Goal: Task Accomplishment & Management: Manage account settings

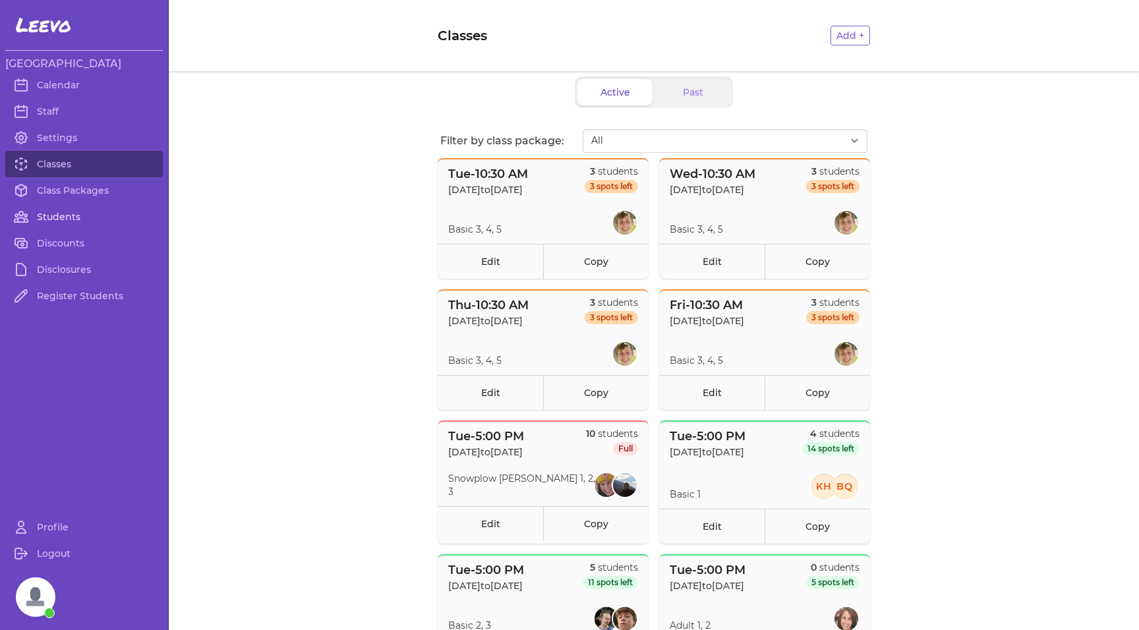
click at [67, 215] on link "Students" at bounding box center [83, 217] width 157 height 26
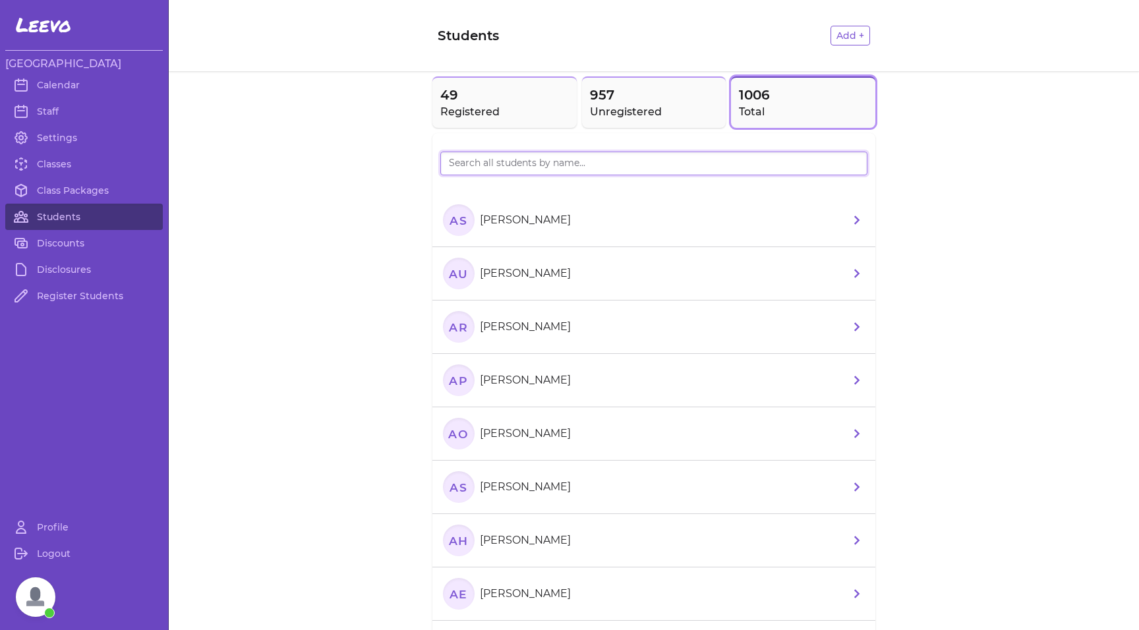
click at [496, 165] on input "search" at bounding box center [653, 164] width 427 height 24
type input "CUMMIN"
click at [478, 108] on h2 "Registered" at bounding box center [504, 112] width 129 height 16
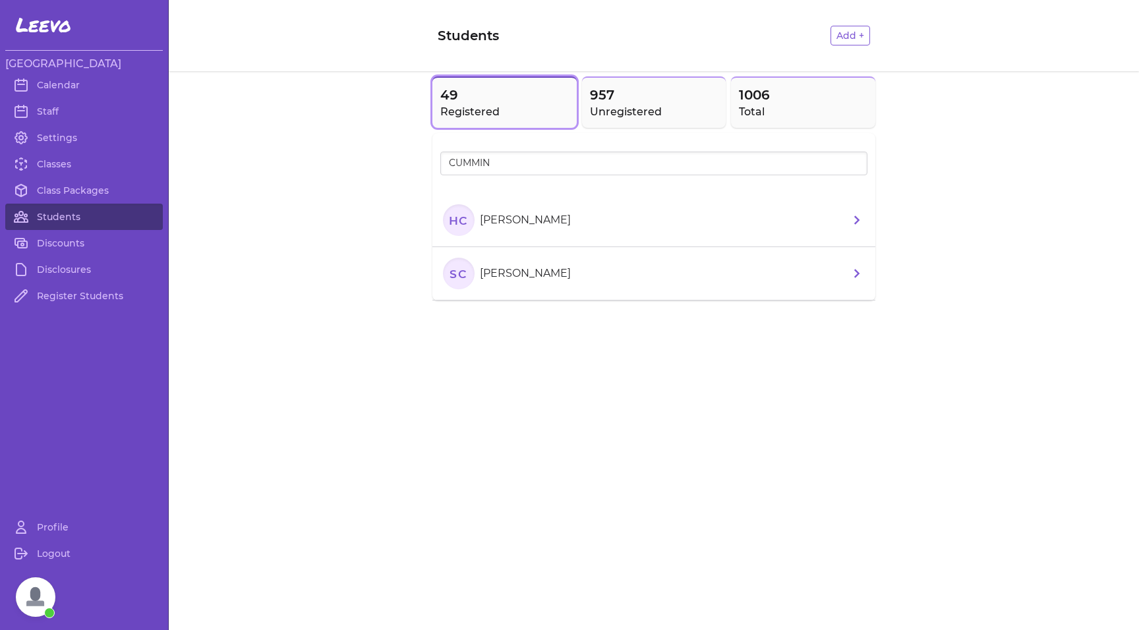
click at [454, 219] on text "HC" at bounding box center [459, 220] width 20 height 14
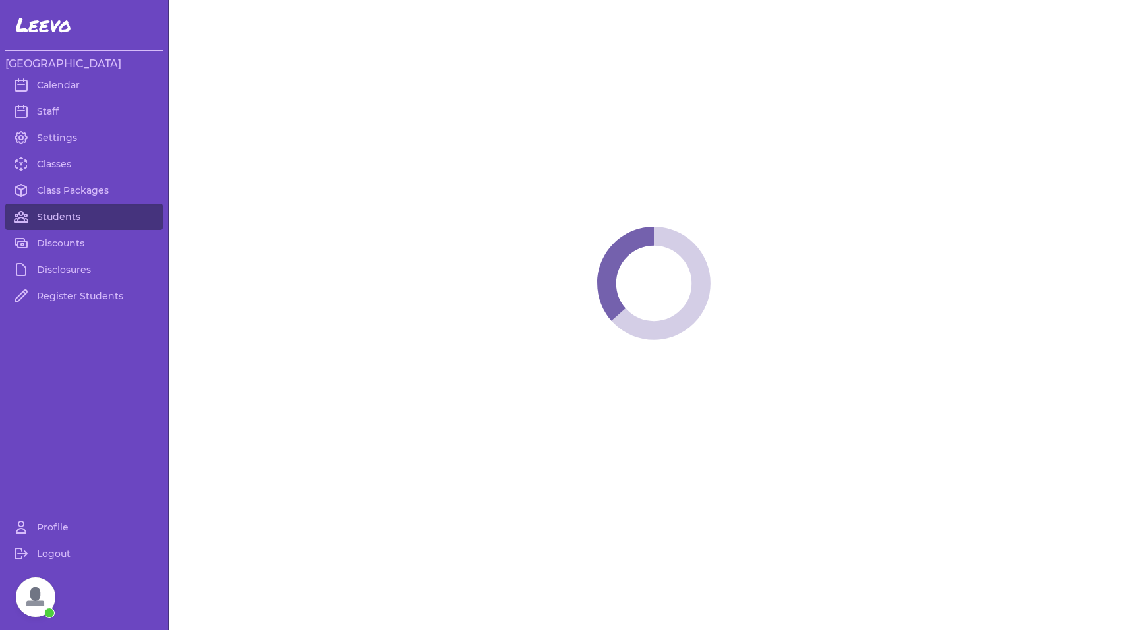
select select "MT"
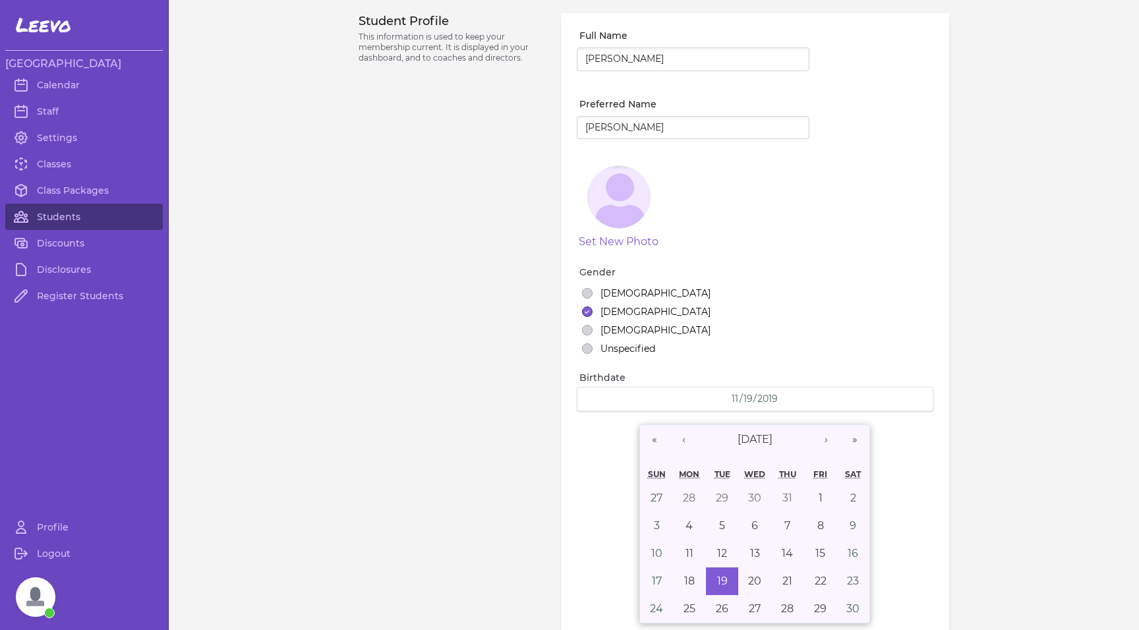
select select "7"
click at [86, 220] on link "Students" at bounding box center [83, 217] width 157 height 26
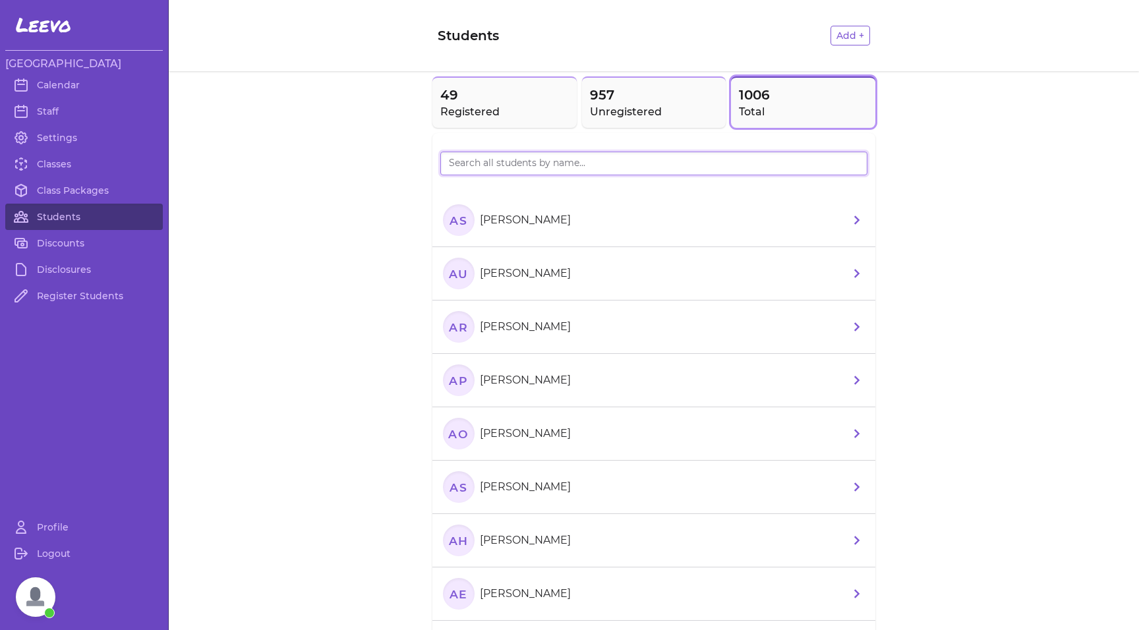
click at [461, 169] on input "search" at bounding box center [653, 164] width 427 height 24
type input "CUMMIN"
click at [452, 283] on icon "SC" at bounding box center [459, 274] width 32 height 32
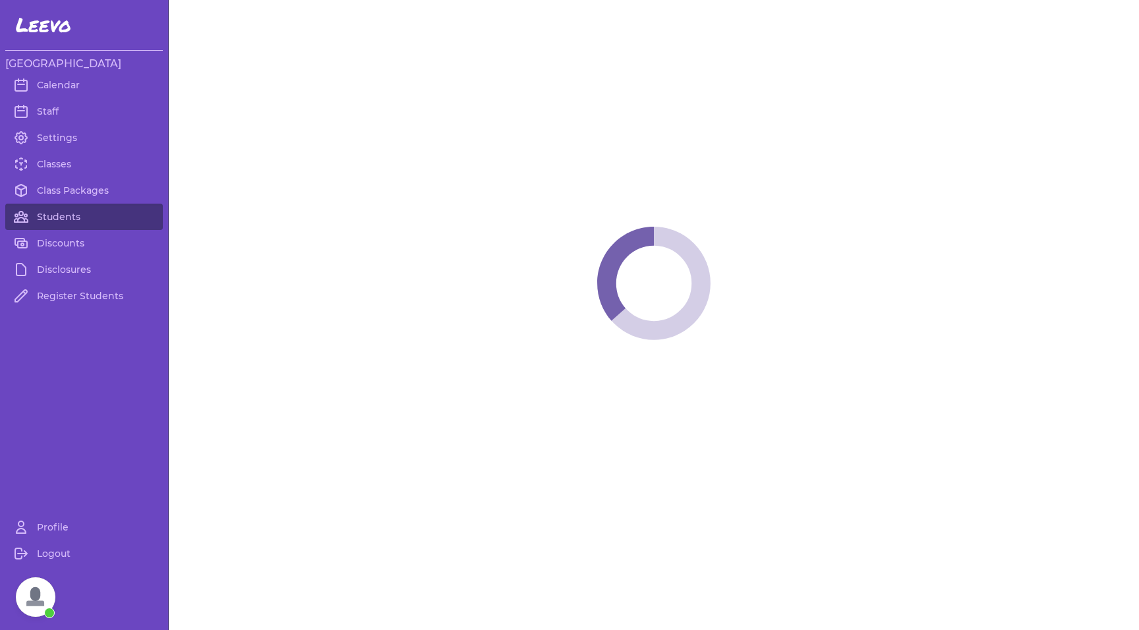
select select "MT"
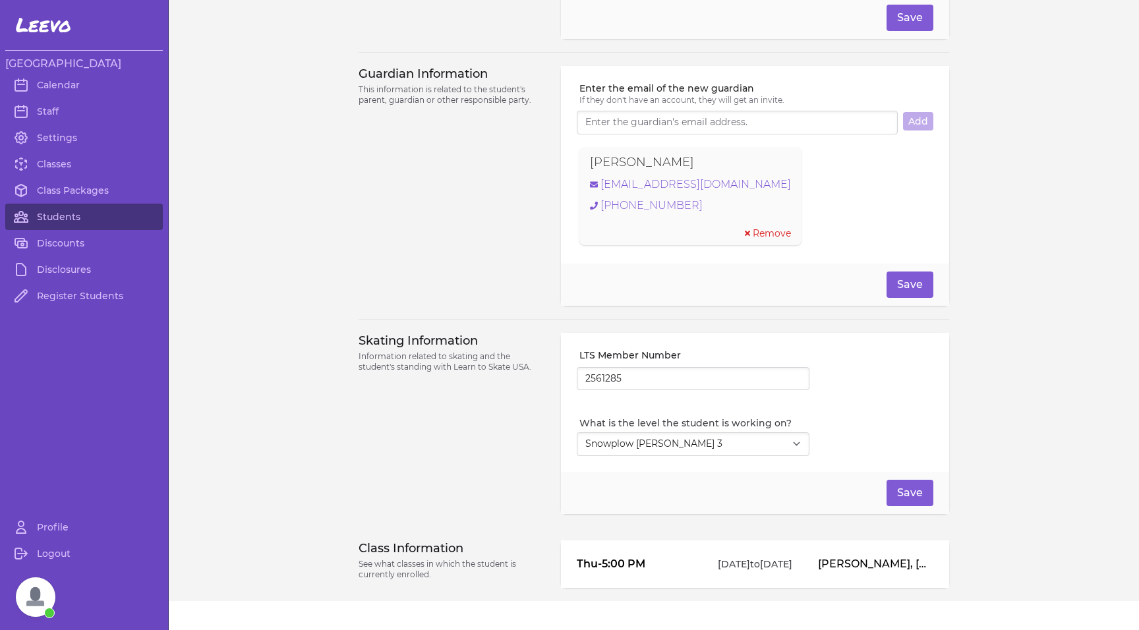
scroll to position [886, 0]
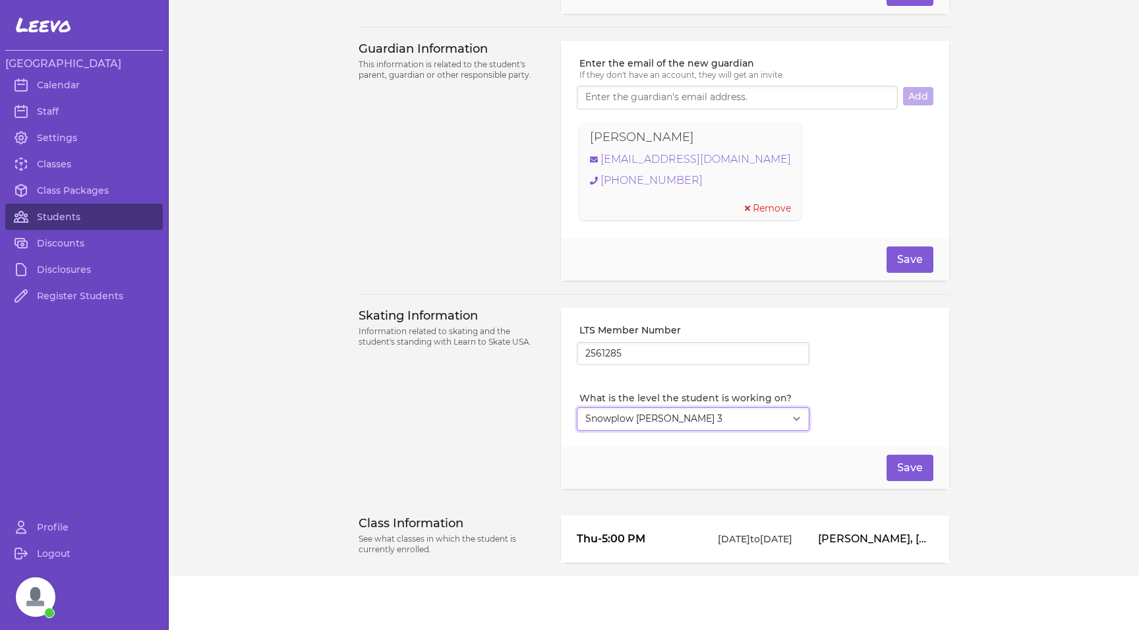
select select "7"
click at [894, 471] on button "Save" at bounding box center [909, 468] width 47 height 26
click at [65, 219] on link "Students" at bounding box center [83, 217] width 157 height 26
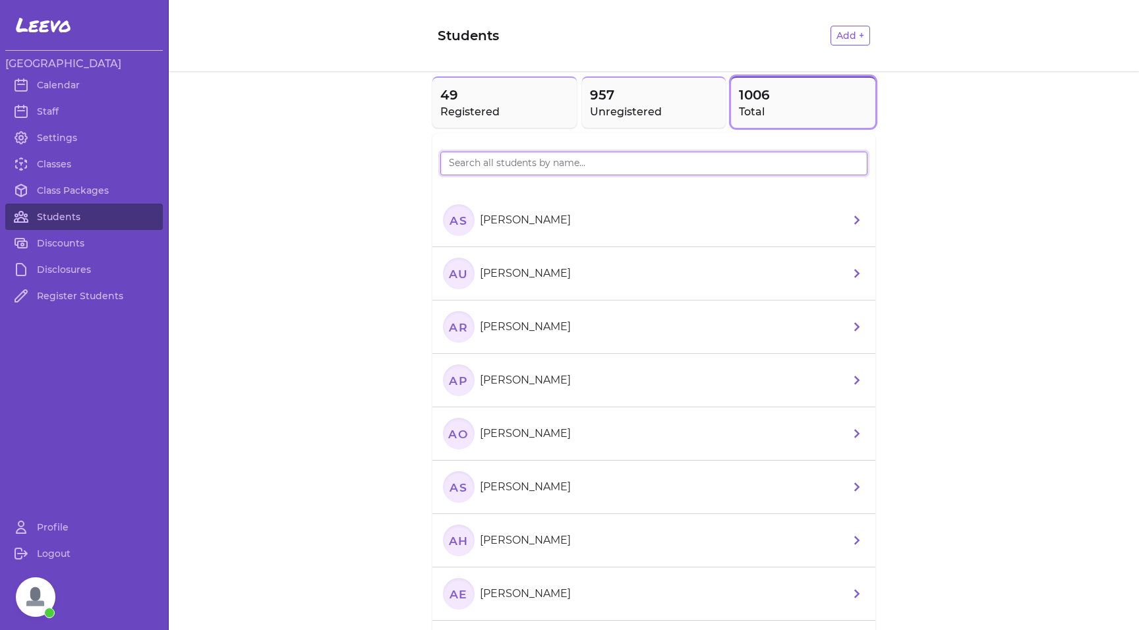
click at [506, 171] on input "search" at bounding box center [653, 164] width 427 height 24
type input "CUMMIN"
click at [466, 222] on icon "HC" at bounding box center [459, 220] width 32 height 32
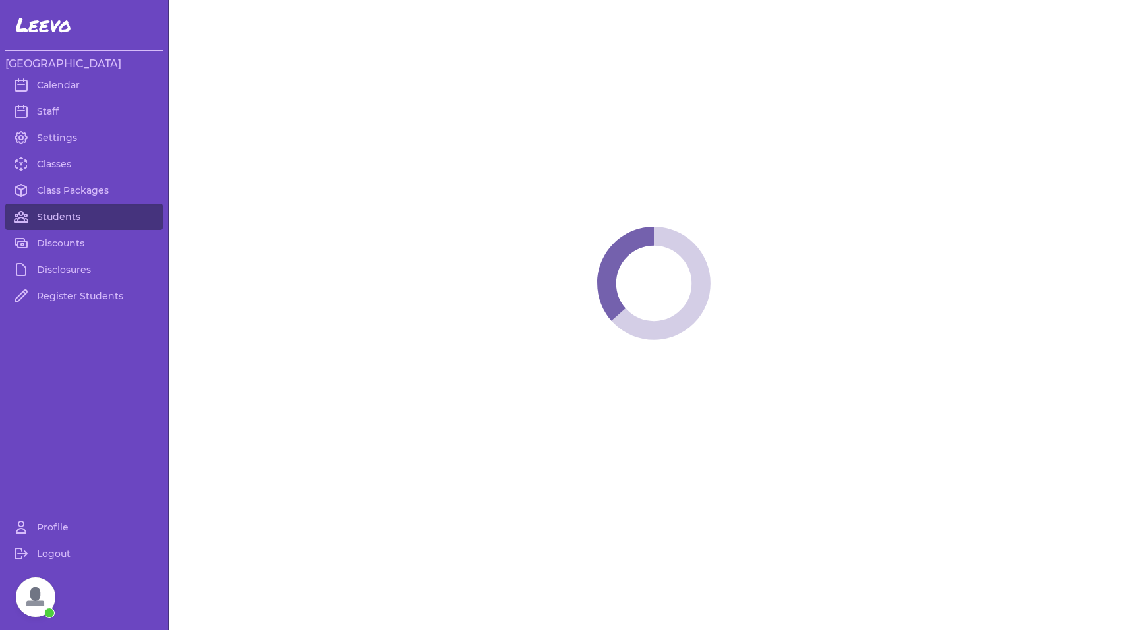
select select "MT"
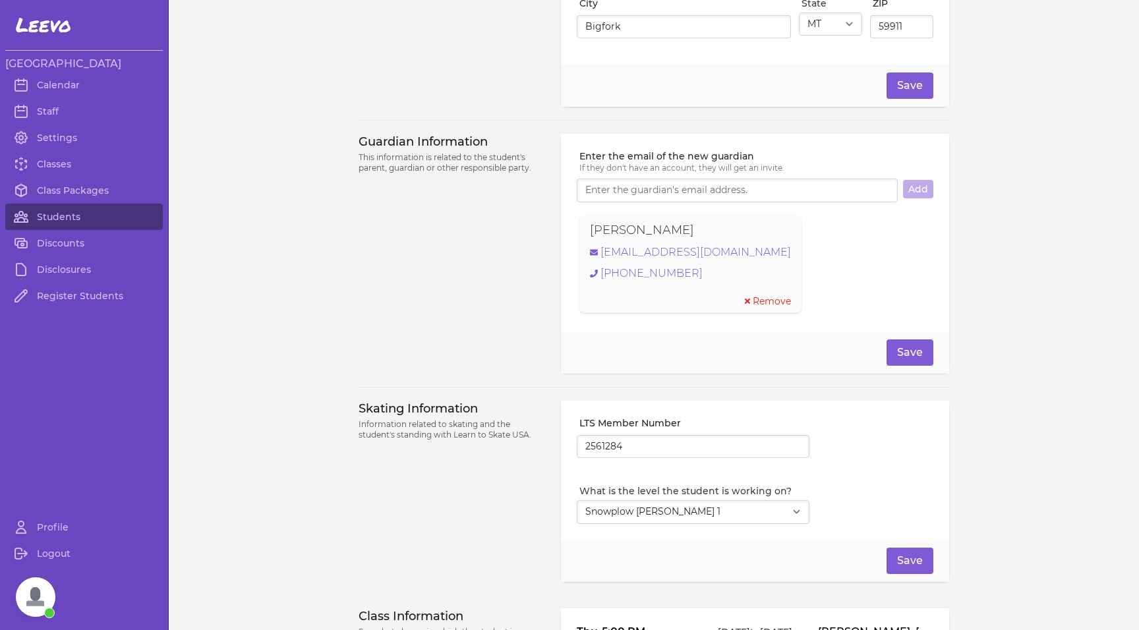
scroll to position [903, 0]
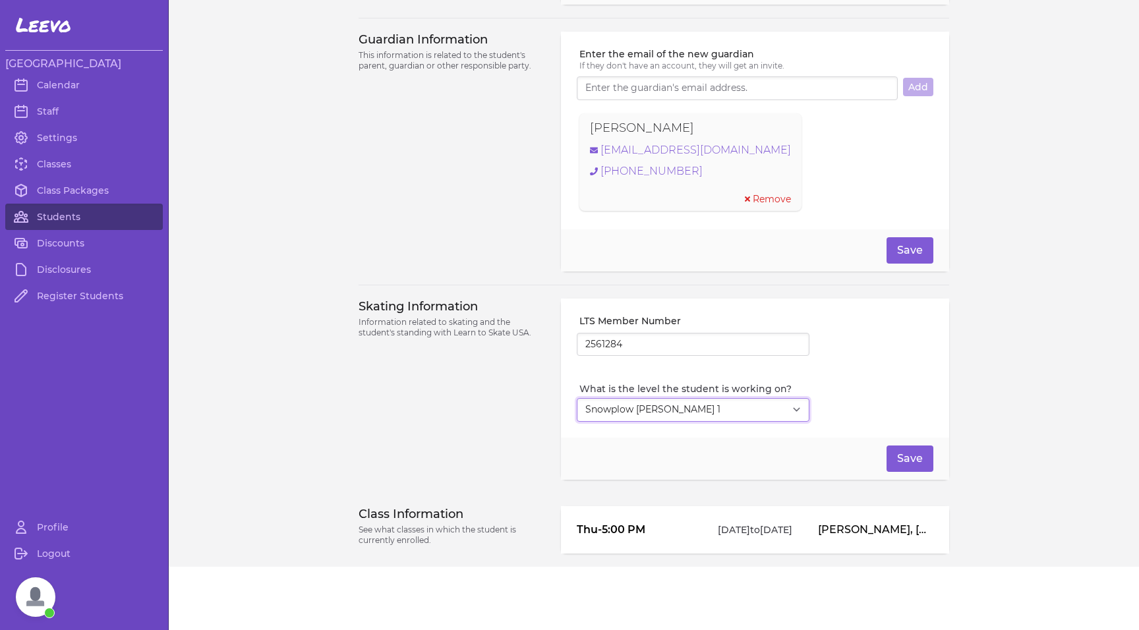
select select "9"
click at [905, 457] on button "Save" at bounding box center [909, 458] width 47 height 26
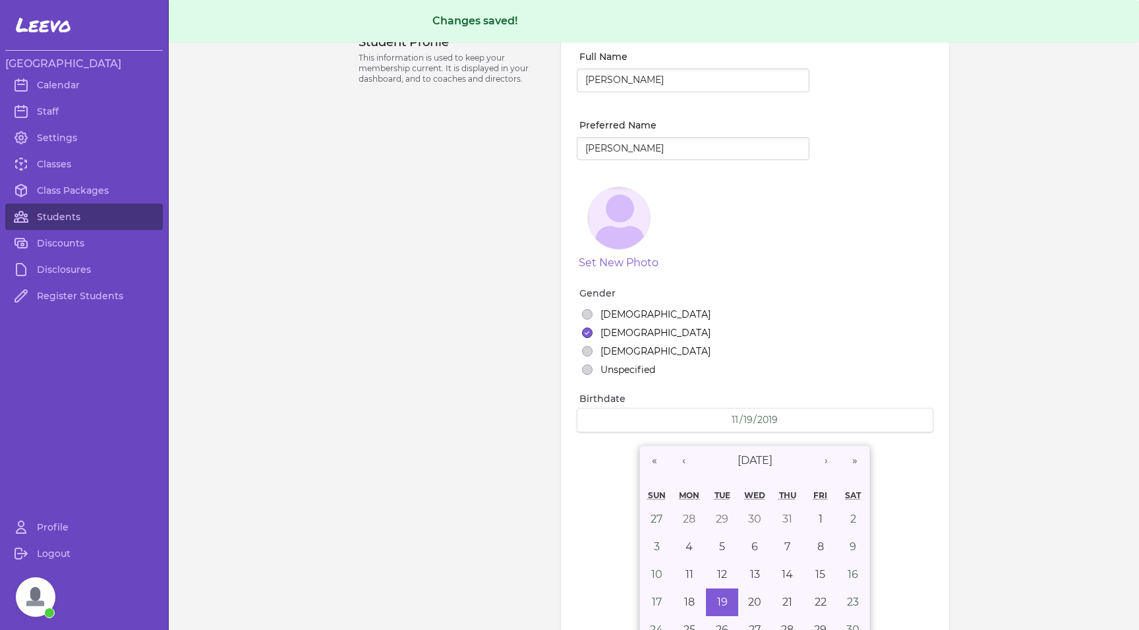
scroll to position [0, 0]
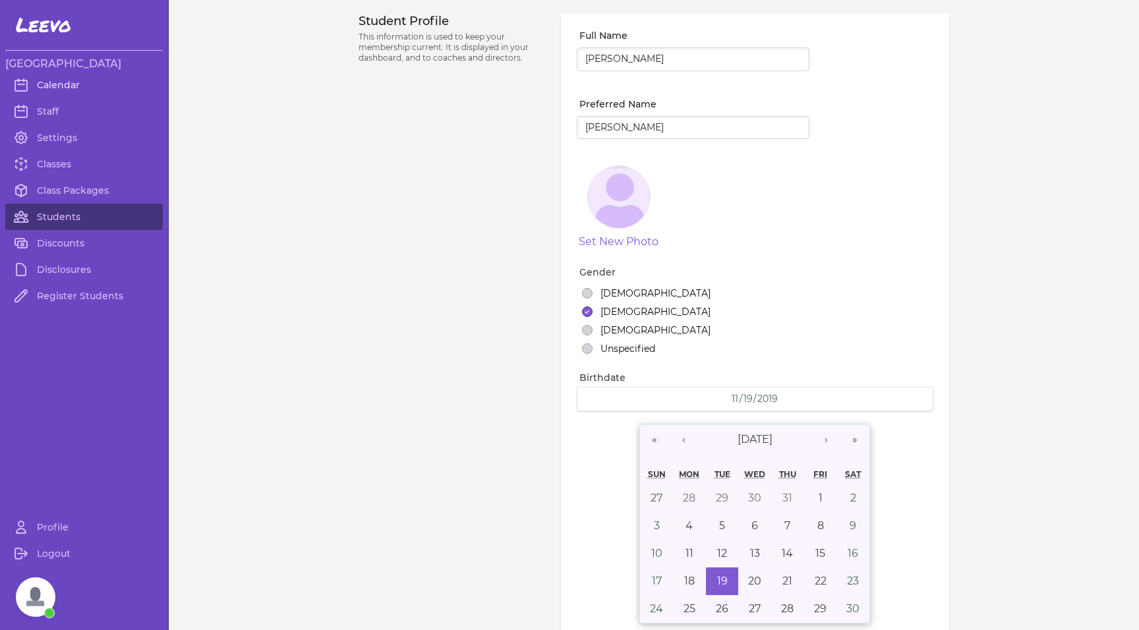
click at [54, 83] on link "Calendar" at bounding box center [83, 85] width 157 height 26
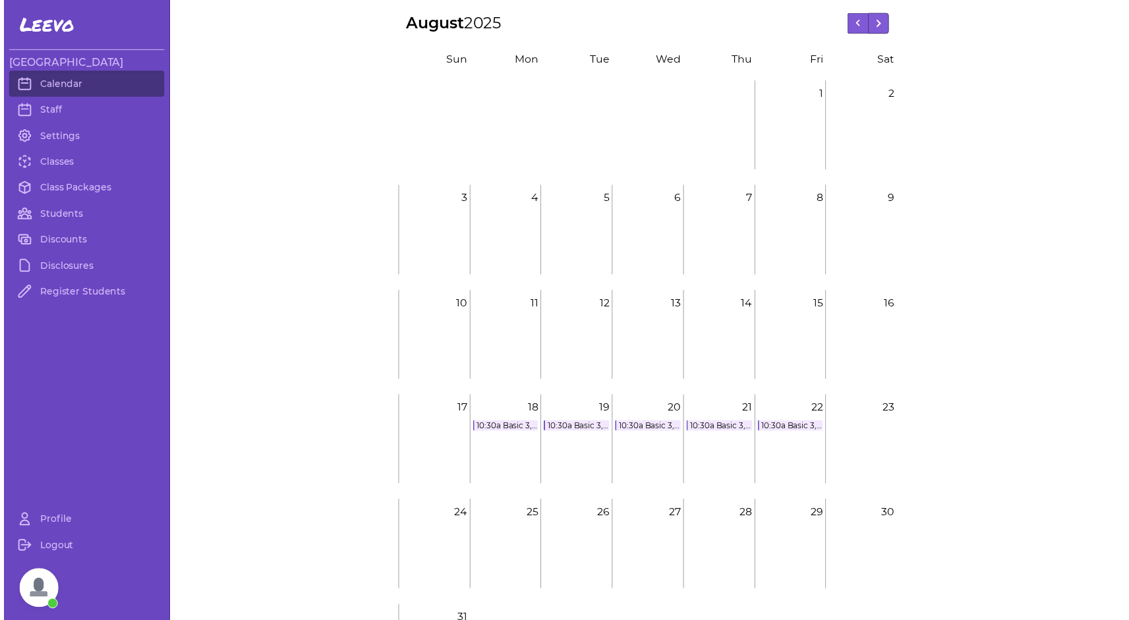
scroll to position [18, 0]
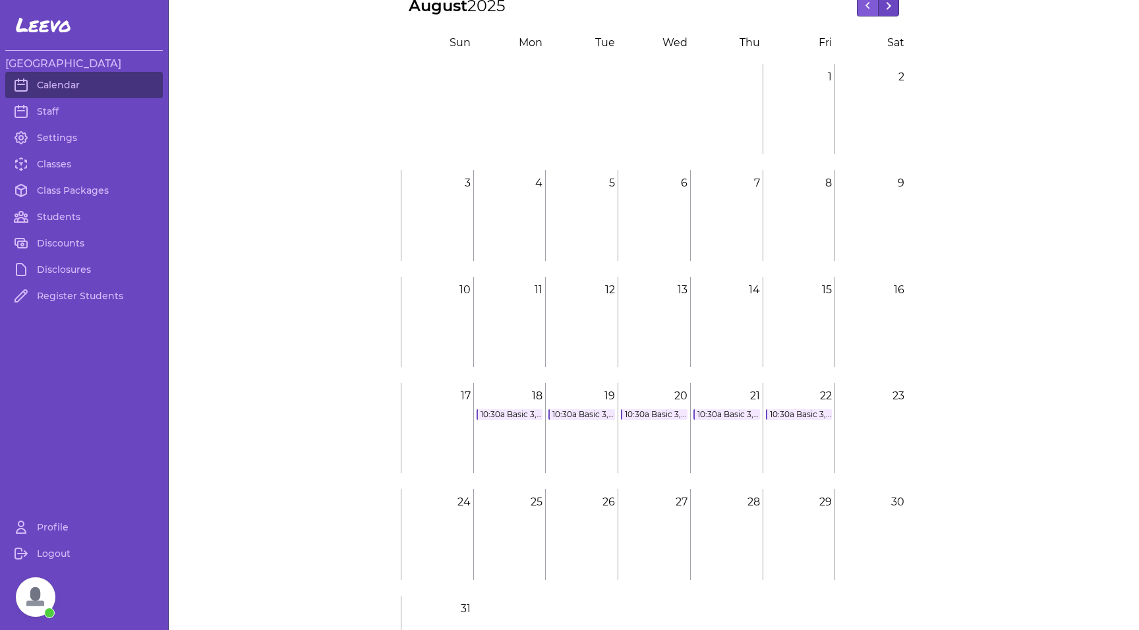
click at [887, 6] on line at bounding box center [888, 4] width 3 height 3
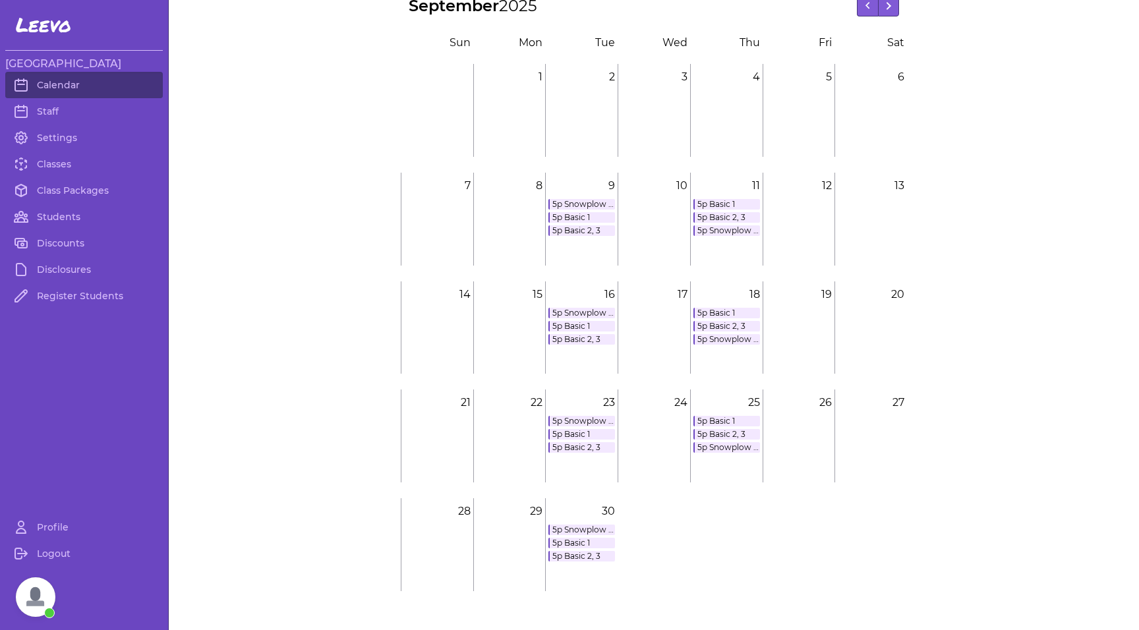
click at [581, 202] on link "5p Snowplow [PERSON_NAME] 1, 2, 3" at bounding box center [581, 204] width 67 height 11
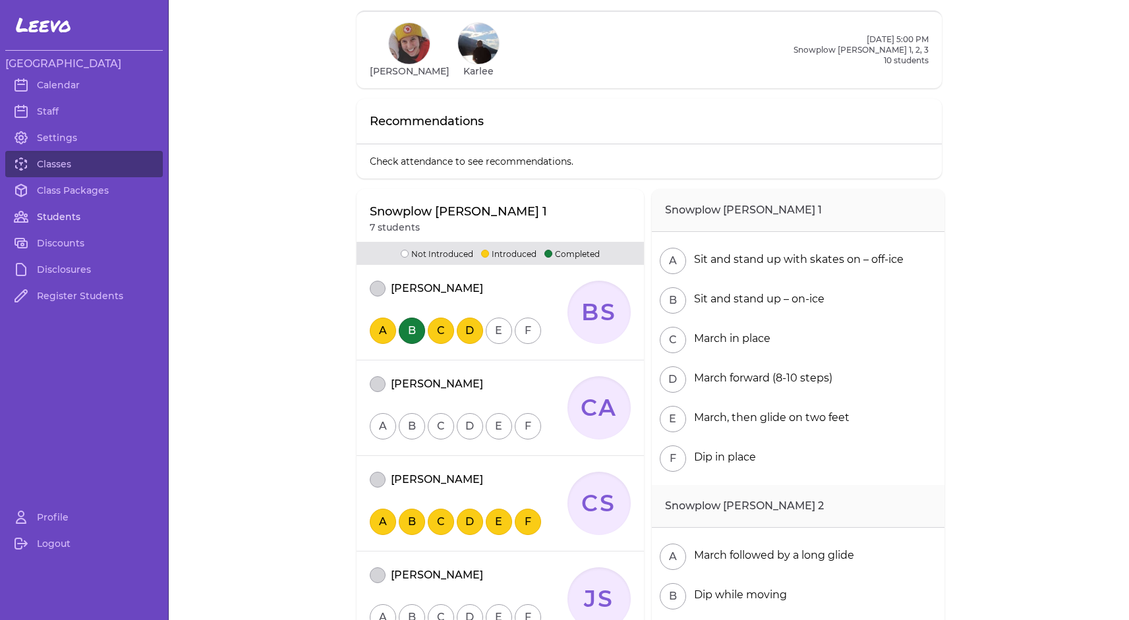
click at [55, 215] on link "Students" at bounding box center [83, 217] width 157 height 26
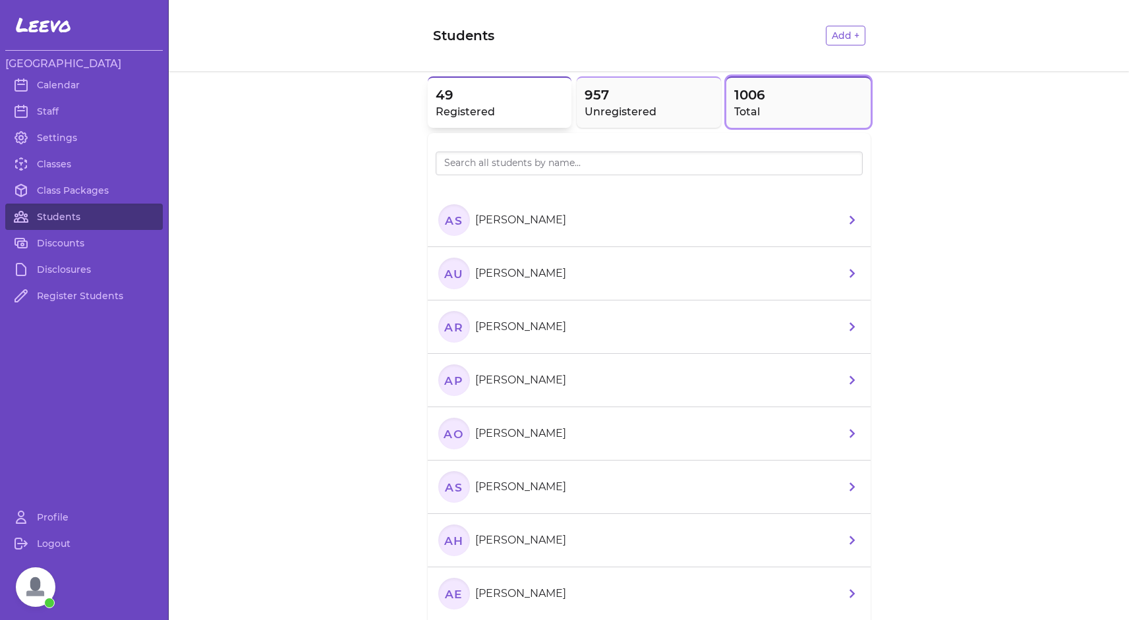
click at [498, 105] on h2 "Registered" at bounding box center [500, 112] width 129 height 16
click at [493, 169] on input "search" at bounding box center [649, 164] width 427 height 24
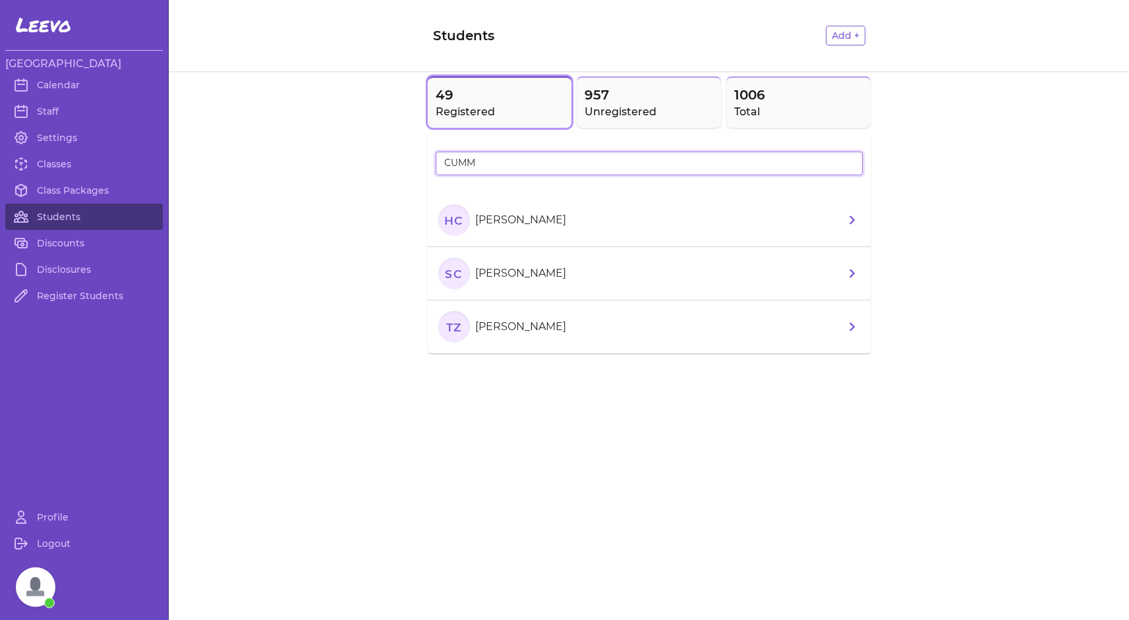
type input "CUMM"
click at [450, 227] on text "HC" at bounding box center [453, 220] width 20 height 14
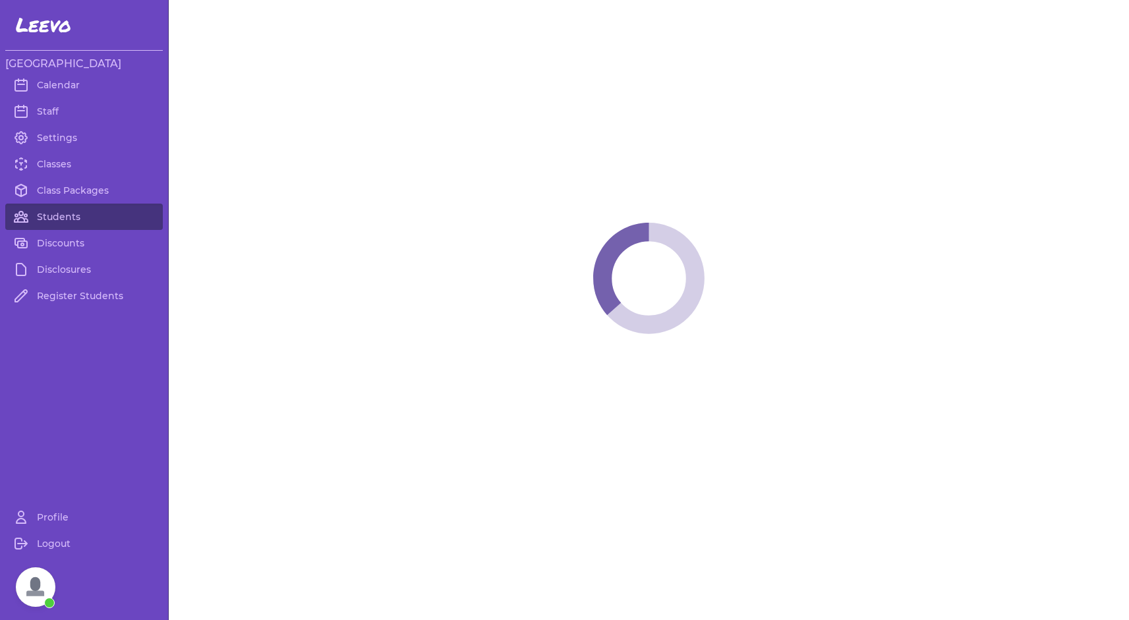
select select "MT"
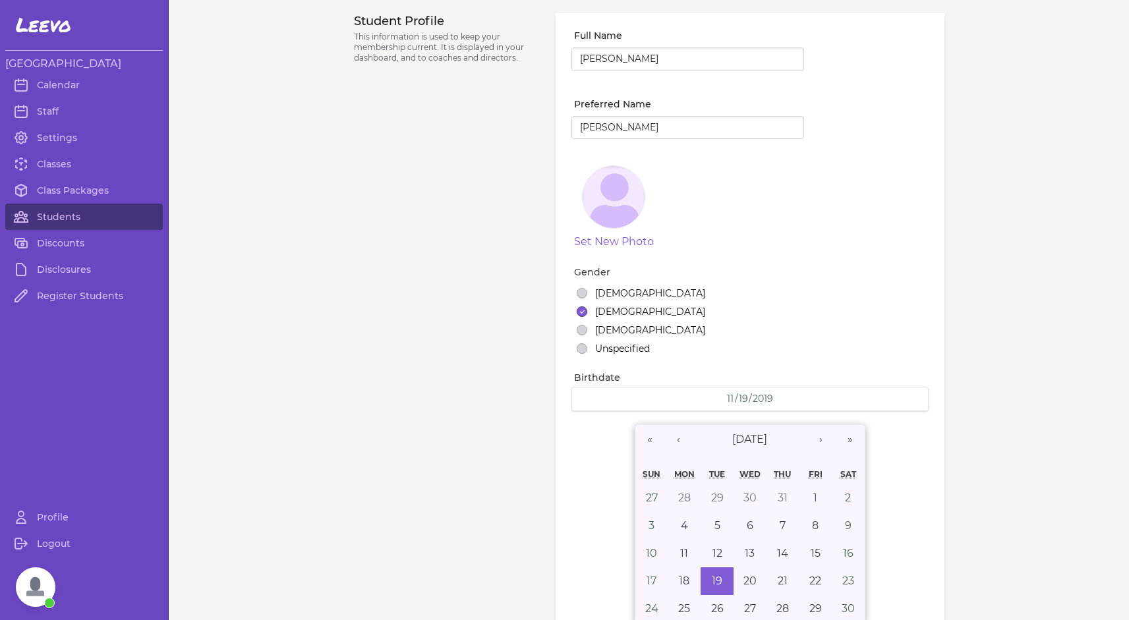
select select "9"
click at [63, 83] on link "Calendar" at bounding box center [83, 85] width 157 height 26
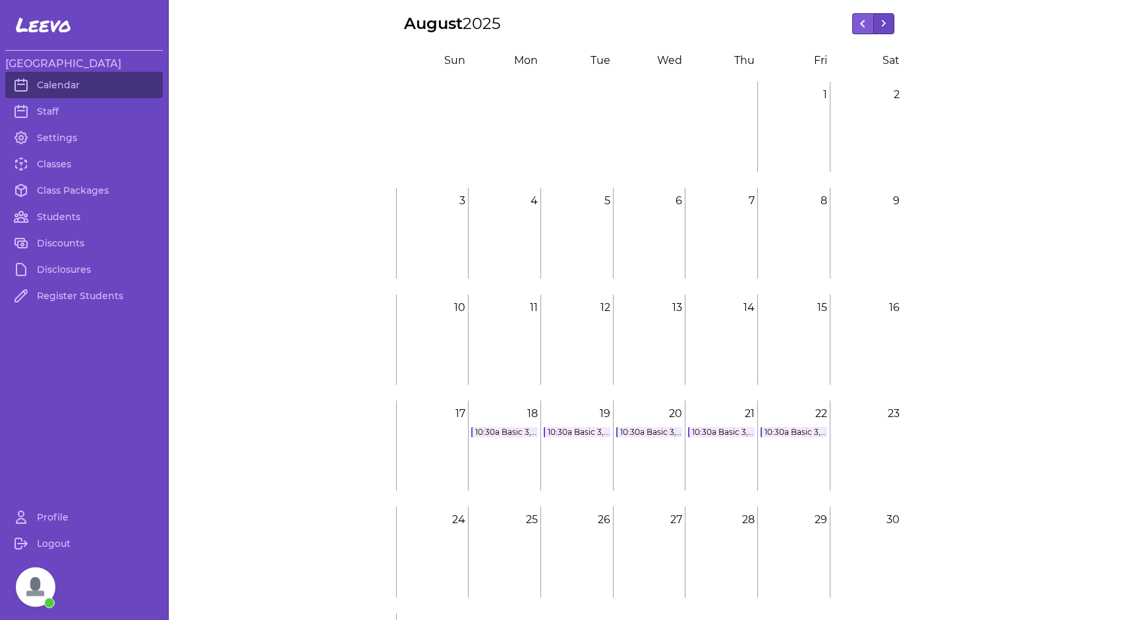
click at [882, 20] on button at bounding box center [883, 23] width 21 height 21
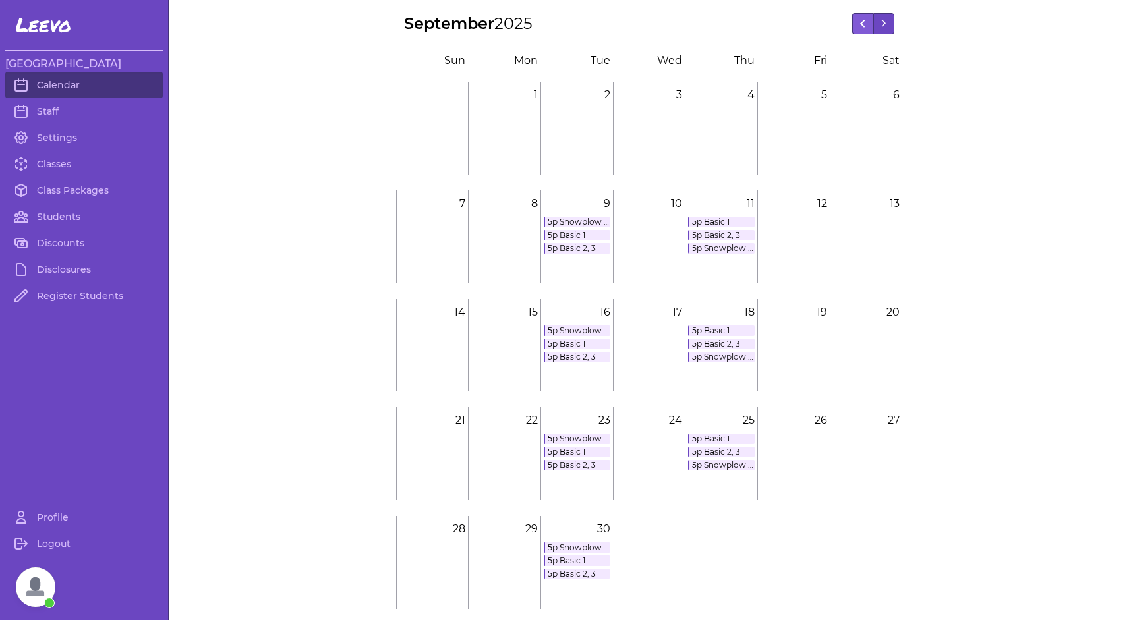
click at [882, 20] on button at bounding box center [883, 23] width 21 height 21
click at [881, 25] on button at bounding box center [883, 23] width 21 height 21
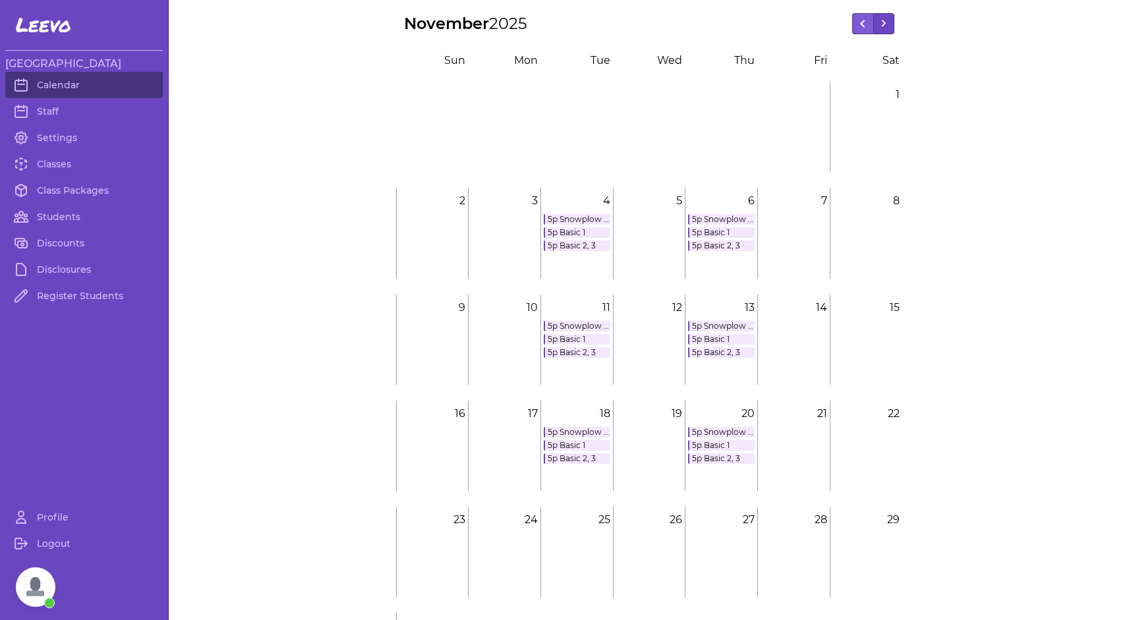
click at [881, 25] on button at bounding box center [883, 23] width 21 height 21
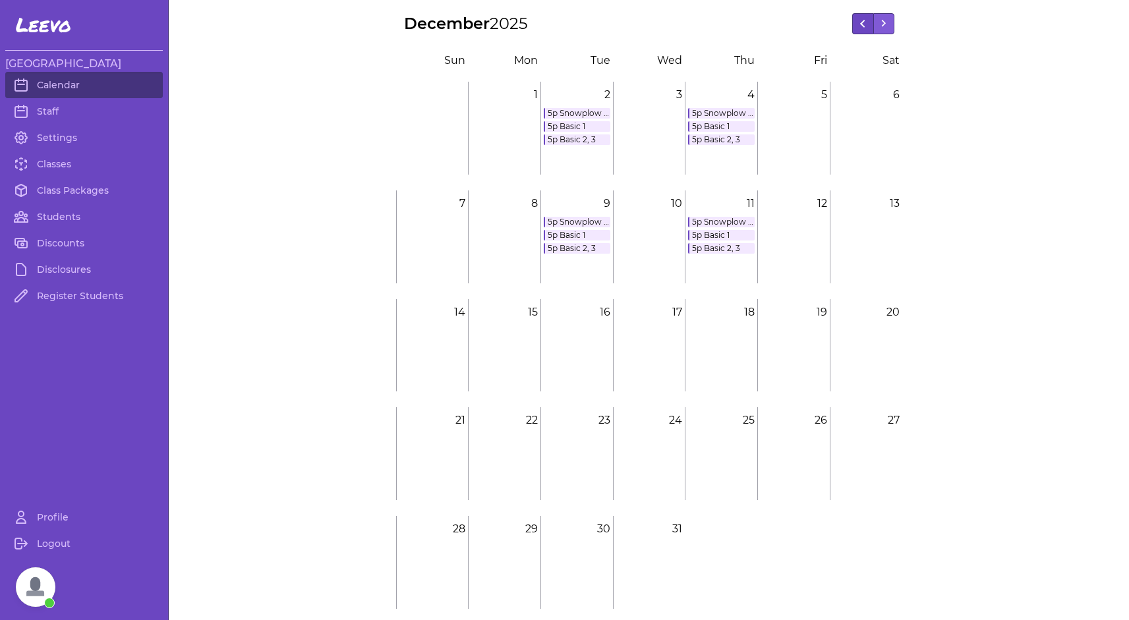
click at [856, 28] on button at bounding box center [862, 23] width 21 height 21
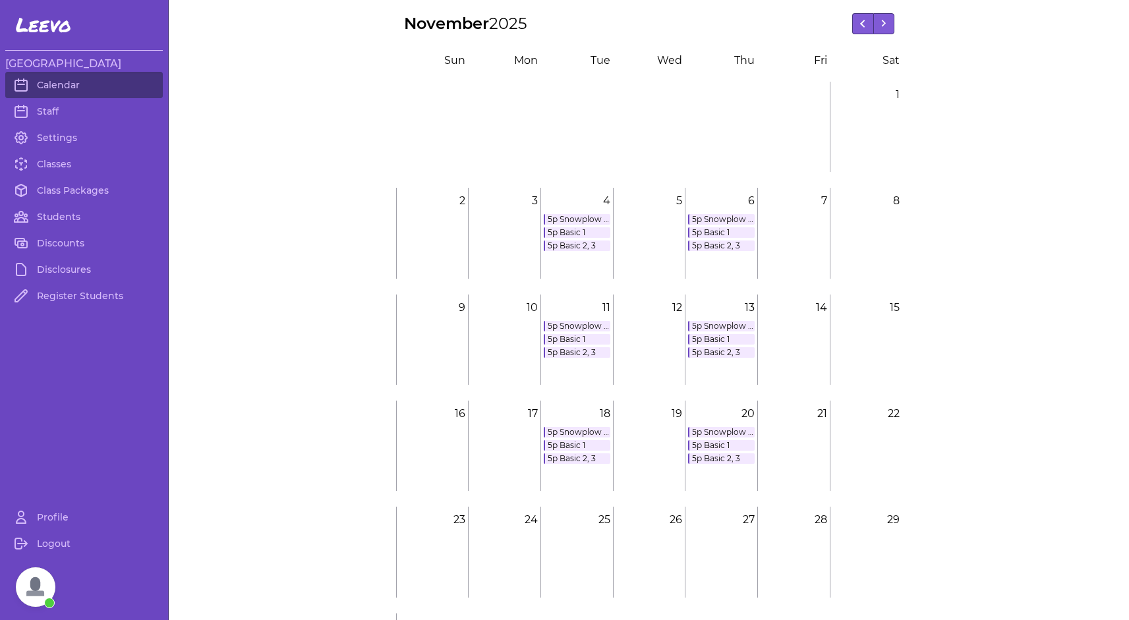
click at [569, 218] on link "5p Snowplow [PERSON_NAME] 1, 2, 3" at bounding box center [577, 219] width 67 height 11
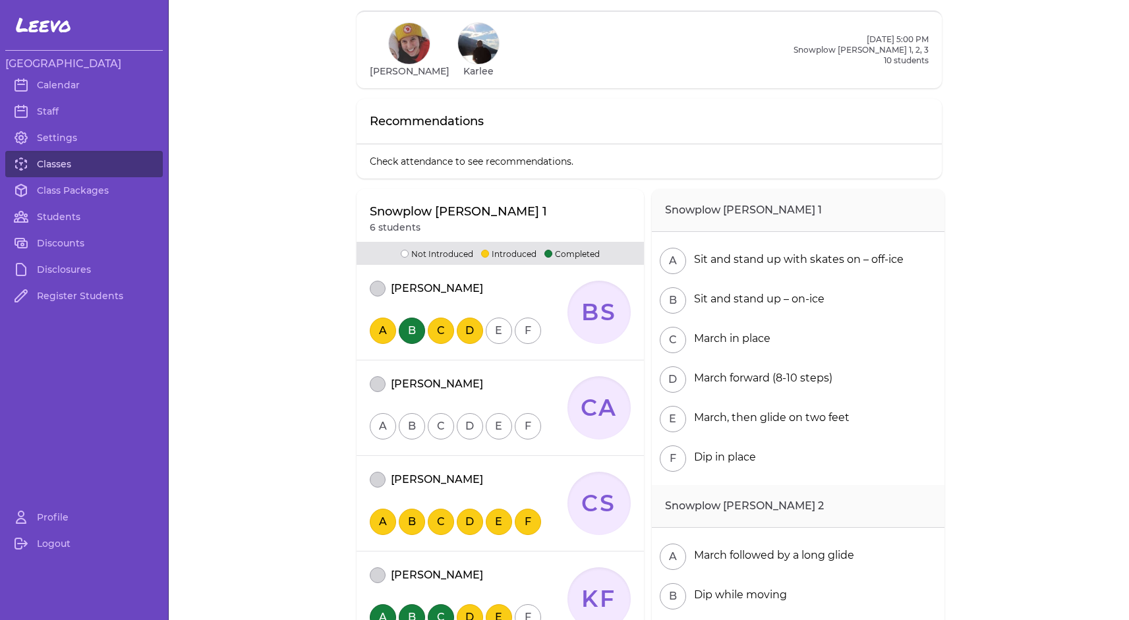
click at [72, 159] on link "Classes" at bounding box center [83, 164] width 157 height 26
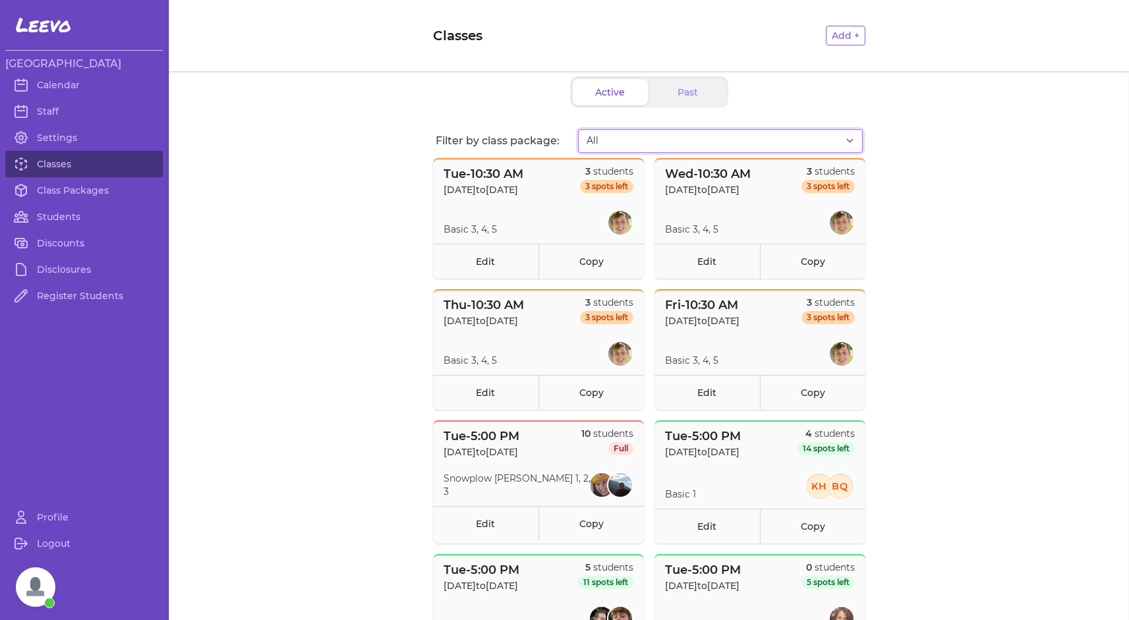
select select "2873"
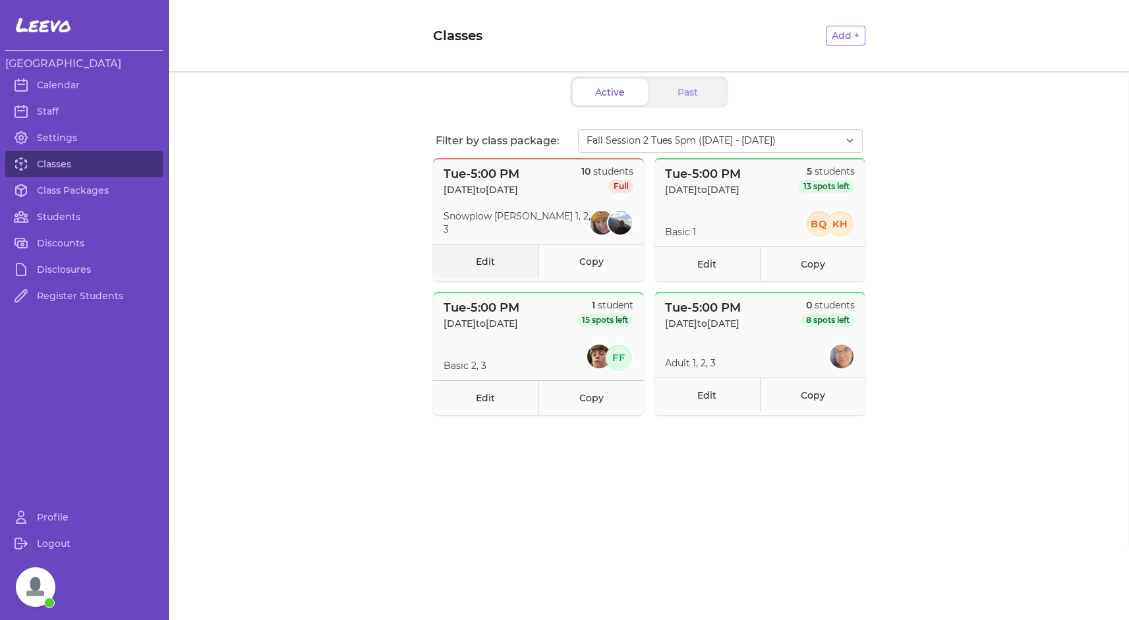
click at [487, 262] on link "Edit" at bounding box center [485, 261] width 105 height 35
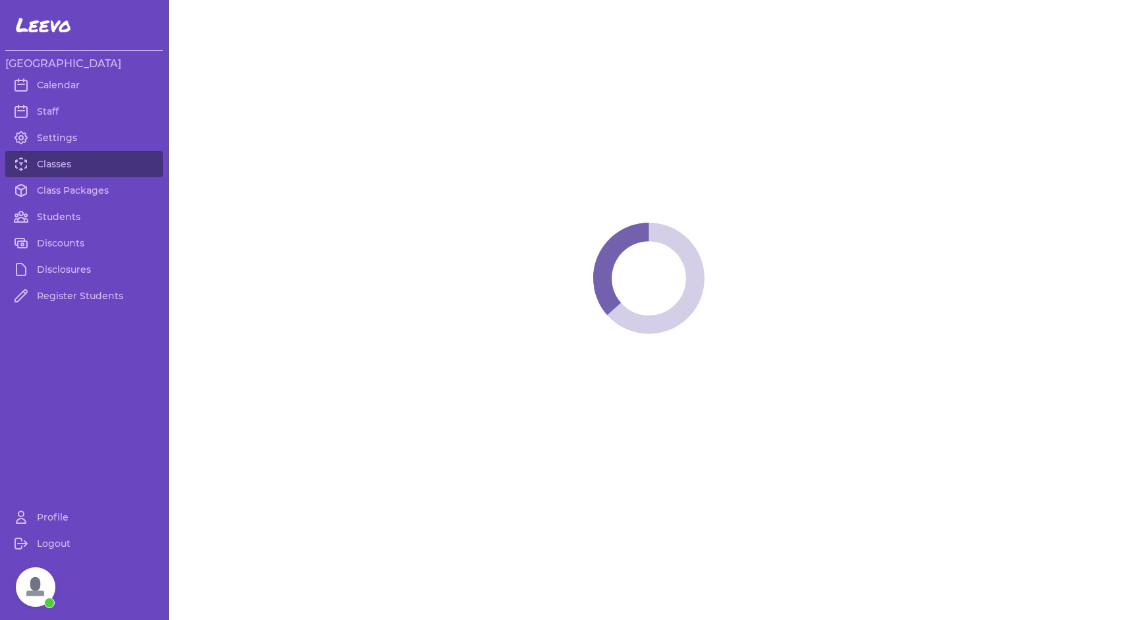
select select "2"
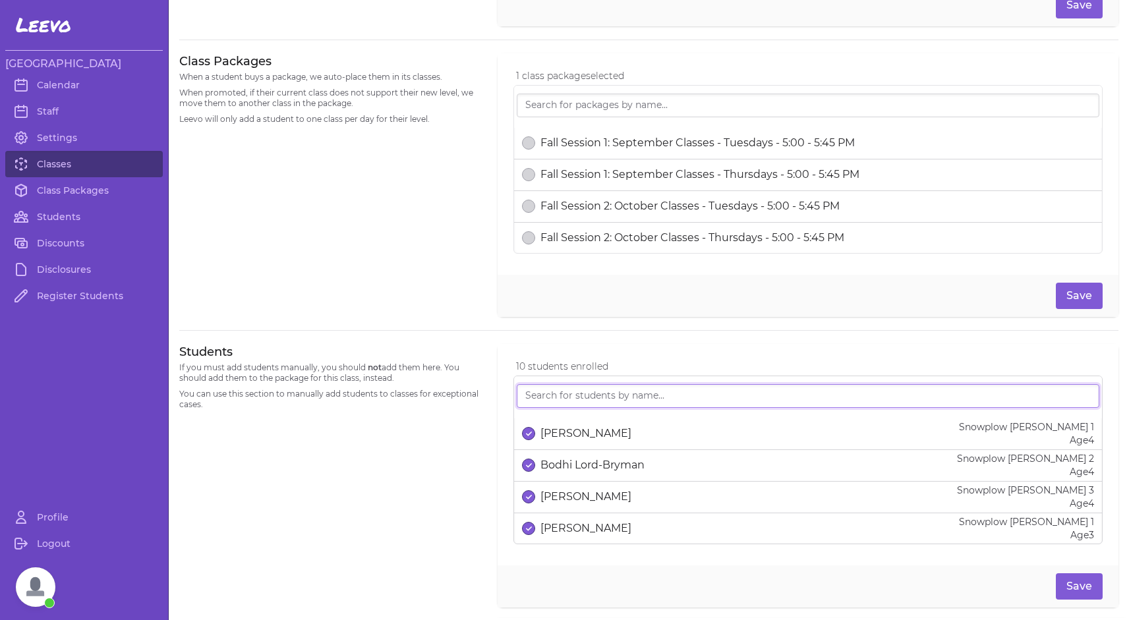
click at [650, 397] on input "search" at bounding box center [808, 396] width 583 height 24
type input "C"
click at [67, 213] on link "Students" at bounding box center [83, 217] width 157 height 26
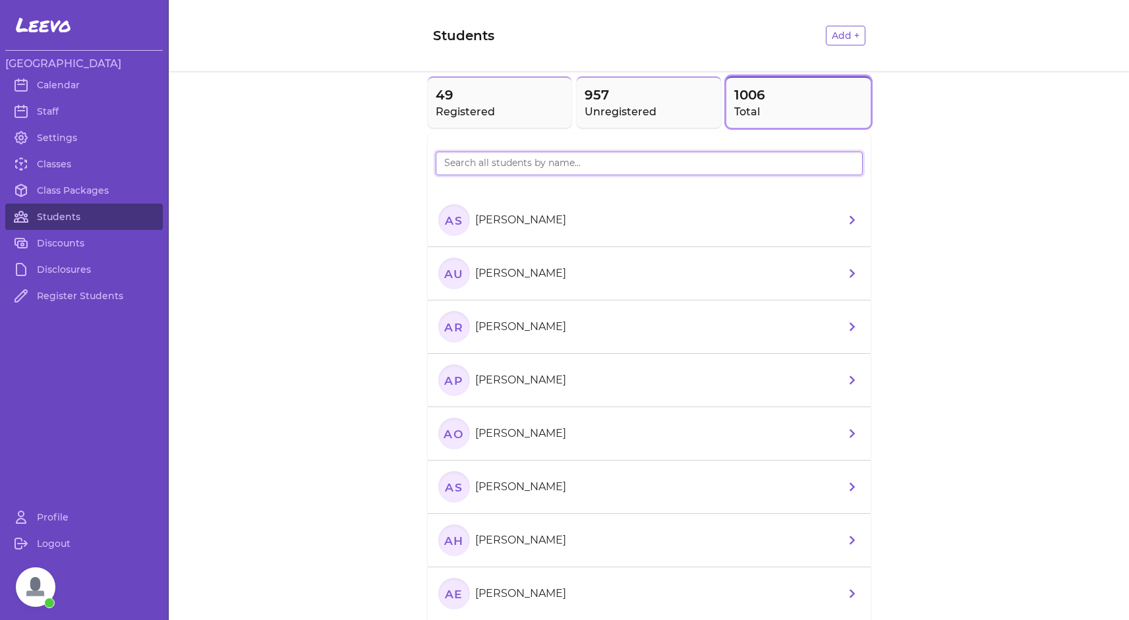
click at [519, 157] on input "search" at bounding box center [649, 164] width 427 height 24
type input "CUMMI"
click at [449, 225] on text "HC" at bounding box center [453, 220] width 20 height 14
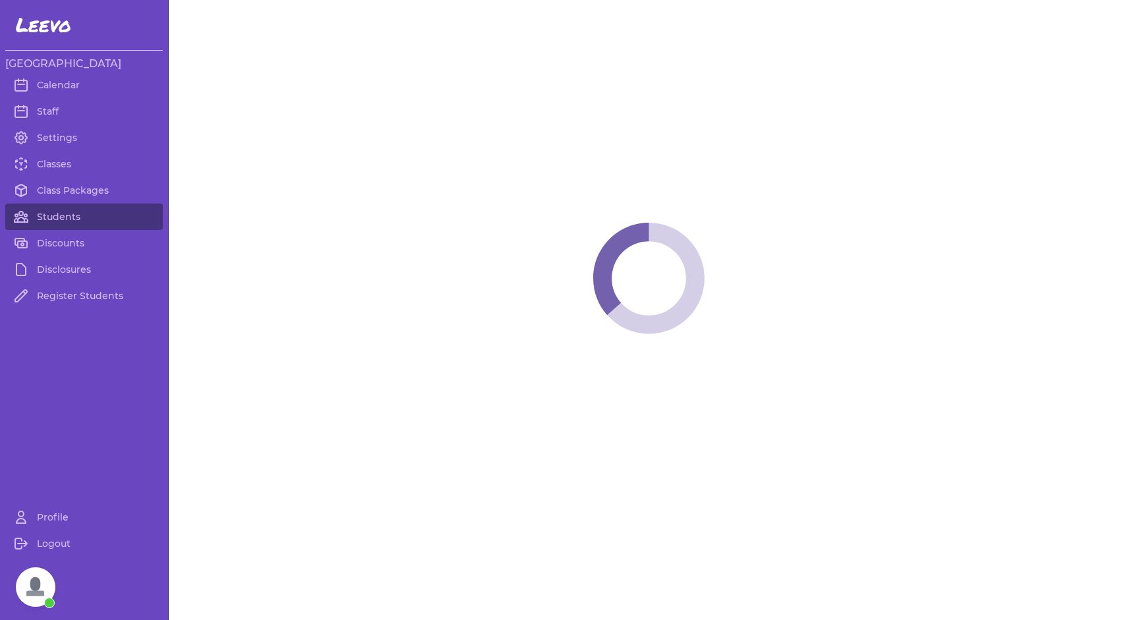
select select "MT"
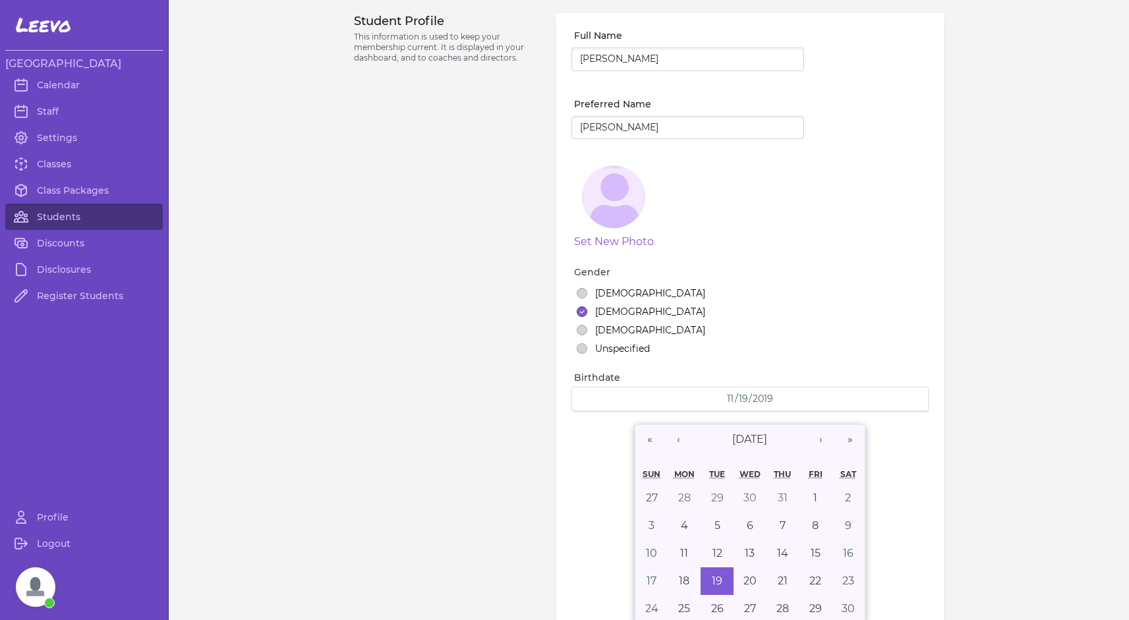
select select "9"
click at [57, 161] on link "Classes" at bounding box center [83, 164] width 157 height 26
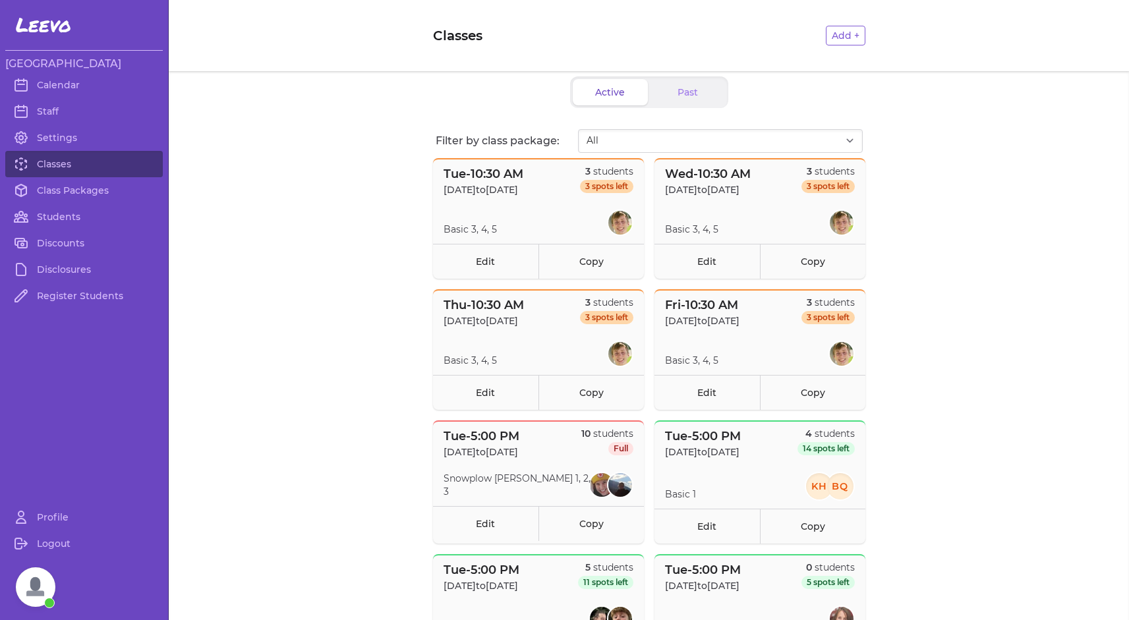
click at [624, 126] on div "Filter by class package: All Star Summer 3 [DATE]-[DATE] 10:30AM Fall Session 1…" at bounding box center [649, 138] width 443 height 29
select select "2874"
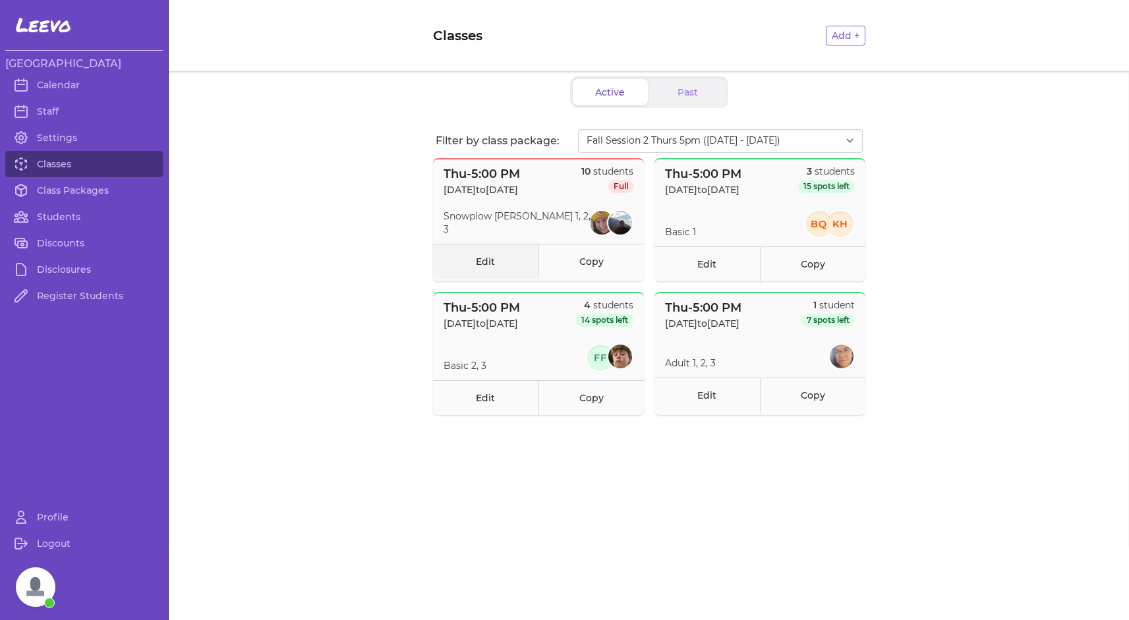
click at [495, 267] on link "Edit" at bounding box center [485, 261] width 105 height 35
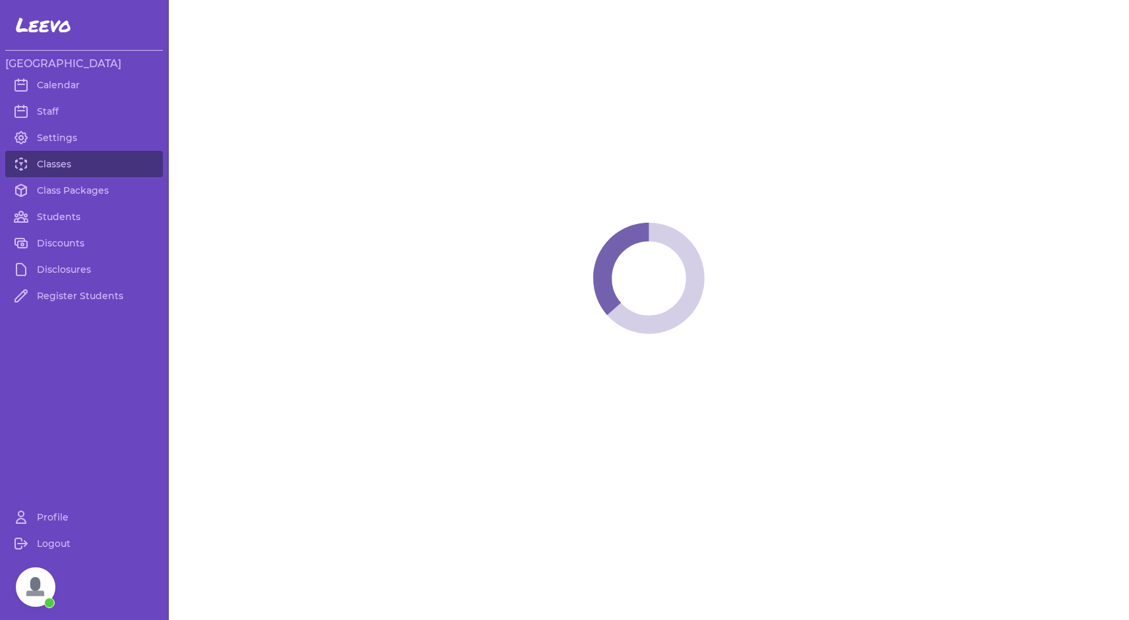
select select "4"
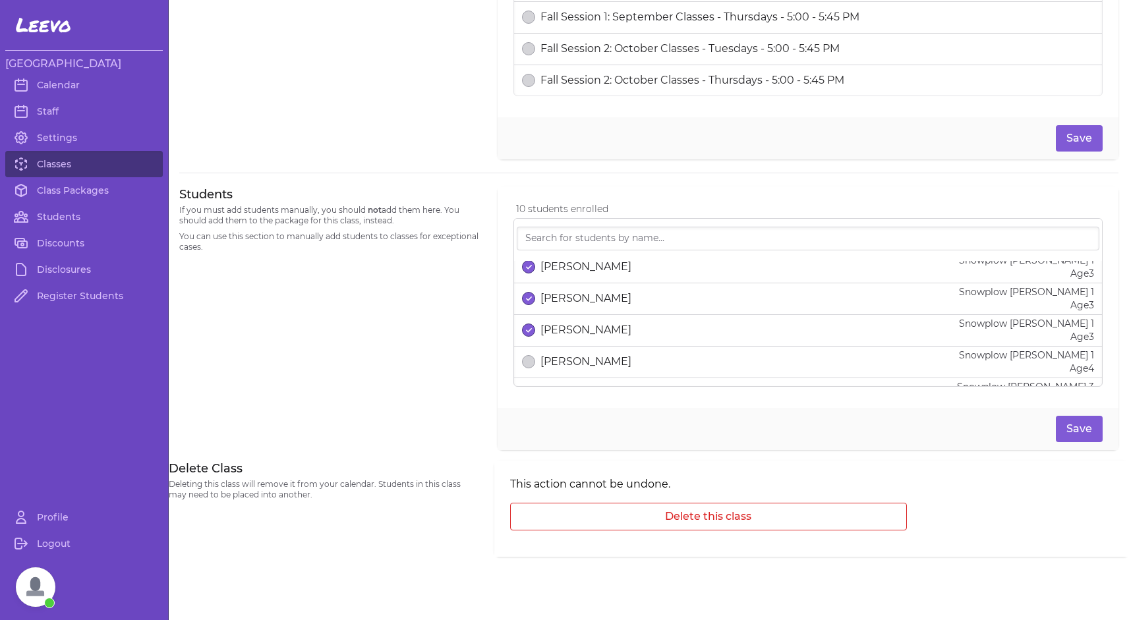
scroll to position [233, 0]
